Goal: Task Accomplishment & Management: Complete application form

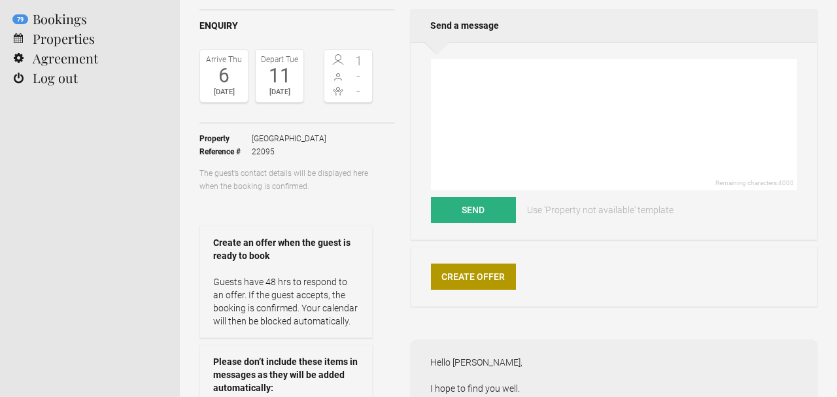
scroll to position [99, 0]
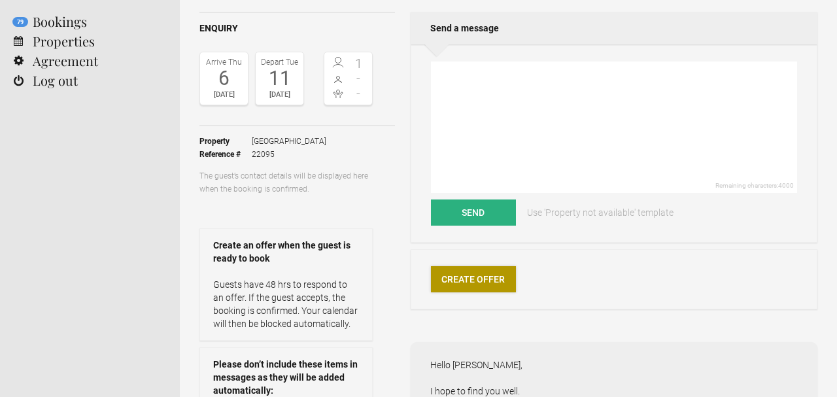
click at [481, 286] on link "Create Offer" at bounding box center [473, 279] width 85 height 26
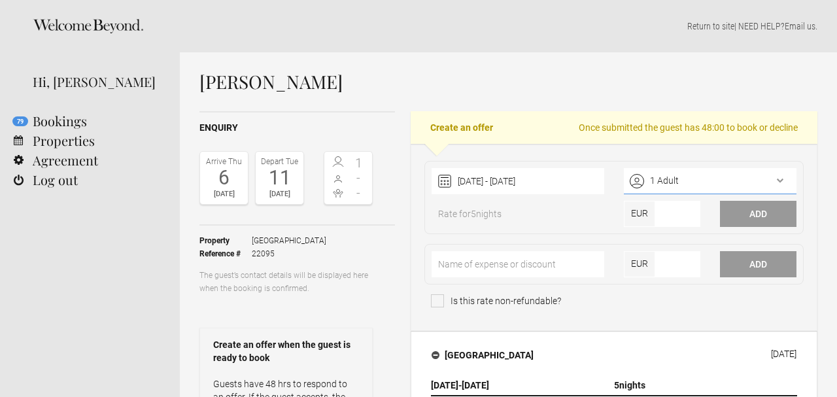
click at [700, 192] on div "1 Adult" at bounding box center [710, 181] width 173 height 26
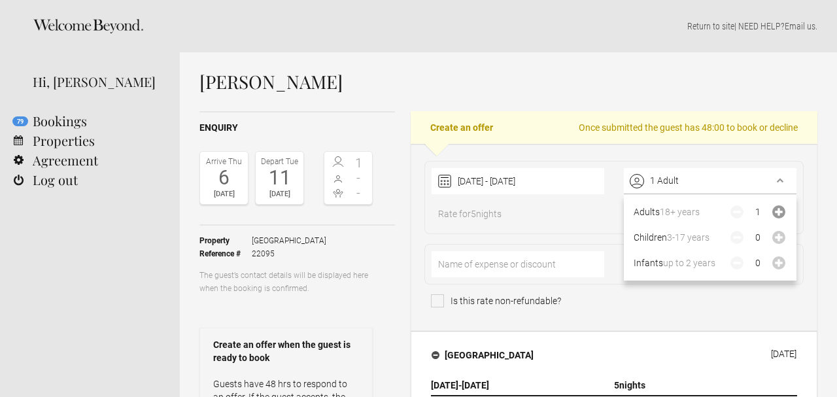
click at [781, 212] on icon "Increase" at bounding box center [778, 211] width 13 height 13
click at [577, 212] on div "Rate for 5 nights" at bounding box center [518, 217] width 192 height 20
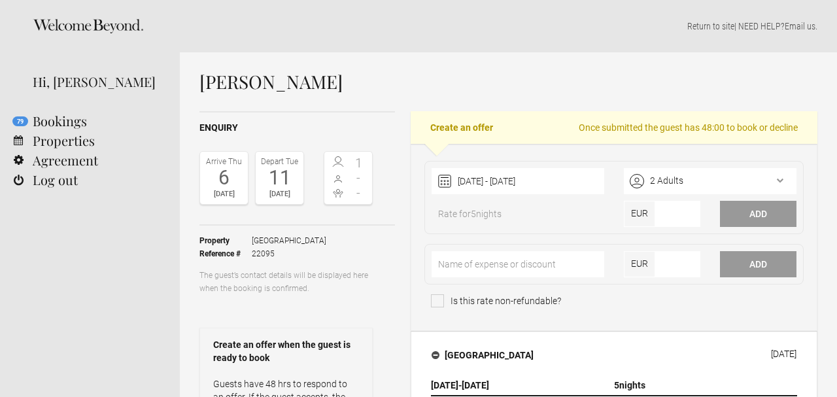
click at [651, 216] on span "EUR" at bounding box center [639, 214] width 31 height 26
click at [683, 215] on input"] "number" at bounding box center [677, 214] width 45 height 26
type input"] "9900"
click at [758, 216] on button "Add" at bounding box center [758, 214] width 76 height 26
click at [526, 267] on input"] "text" at bounding box center [518, 264] width 173 height 26
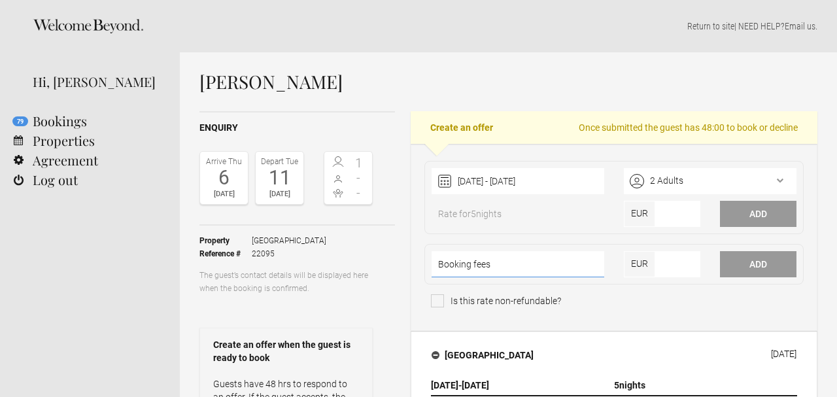
type input"] "Booking fees"
click at [683, 267] on input"] "-1" at bounding box center [677, 264] width 45 height 26
click at [675, 264] on input"] "-1" at bounding box center [677, 264] width 45 height 26
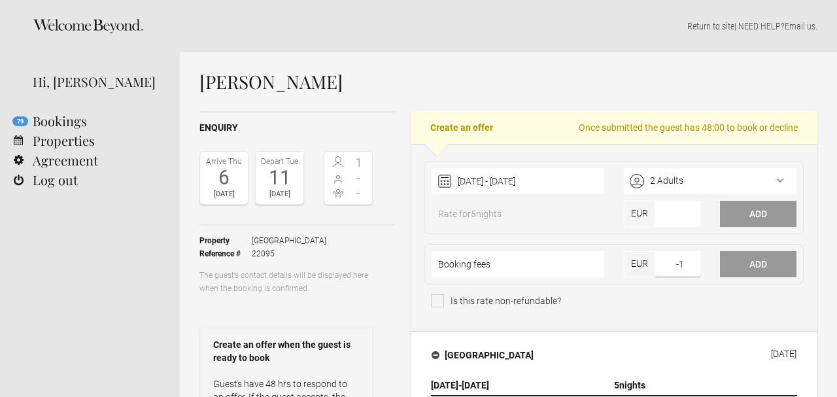
type input"] "1"
type input"] "89"
click at [768, 262] on button "Add" at bounding box center [758, 264] width 76 height 26
click at [490, 296] on span "Is this rate non-refundable?" at bounding box center [496, 300] width 130 height 13
click at [444, 296] on input "Is this rate non-refundable?" at bounding box center [437, 307] width 13 height 26
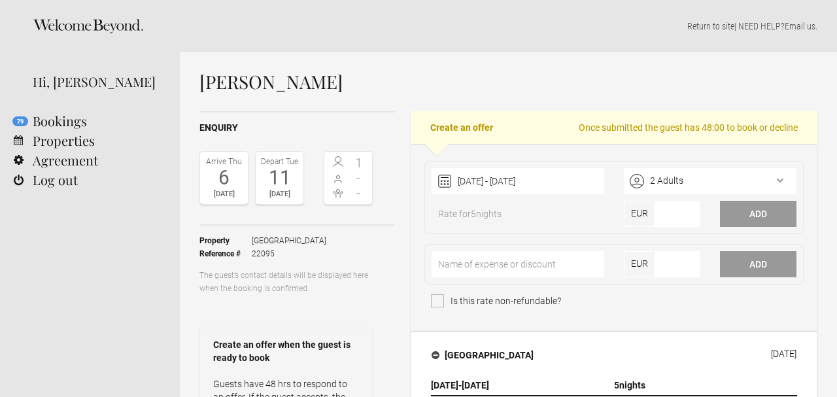
checkbox input "true"
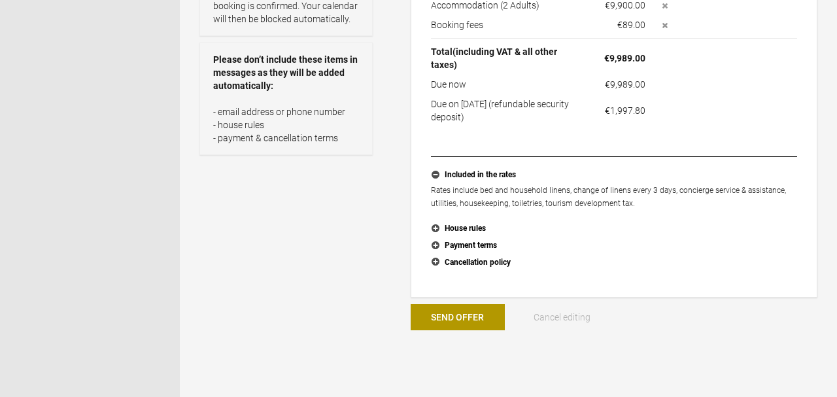
scroll to position [406, 0]
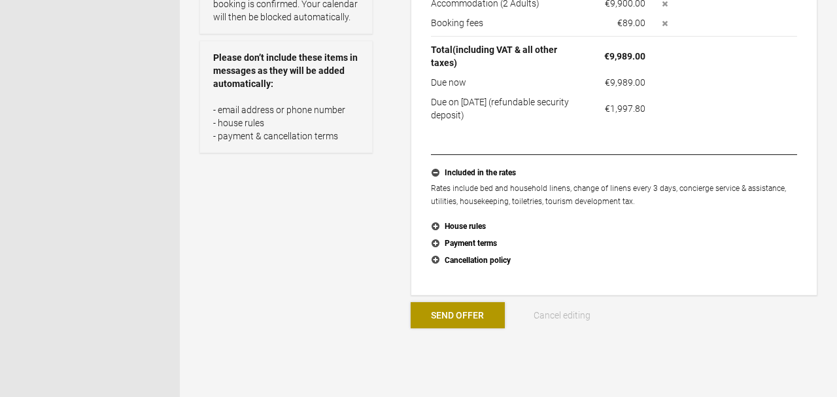
click at [469, 313] on button "Send Offer" at bounding box center [458, 315] width 94 height 26
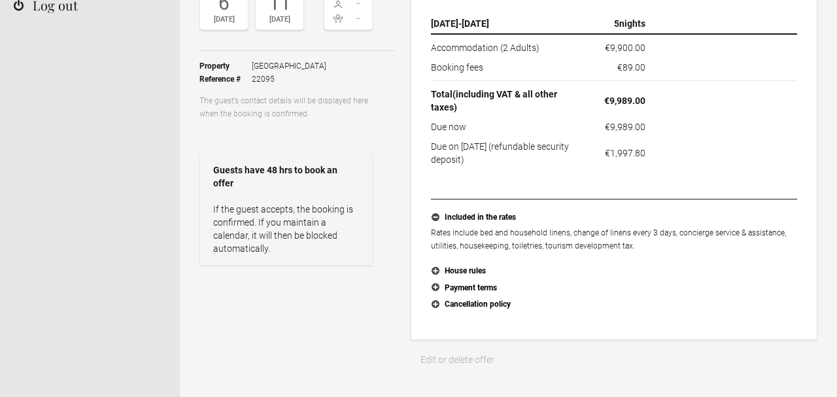
scroll to position [112, 0]
